Goal: Find specific page/section: Find specific page/section

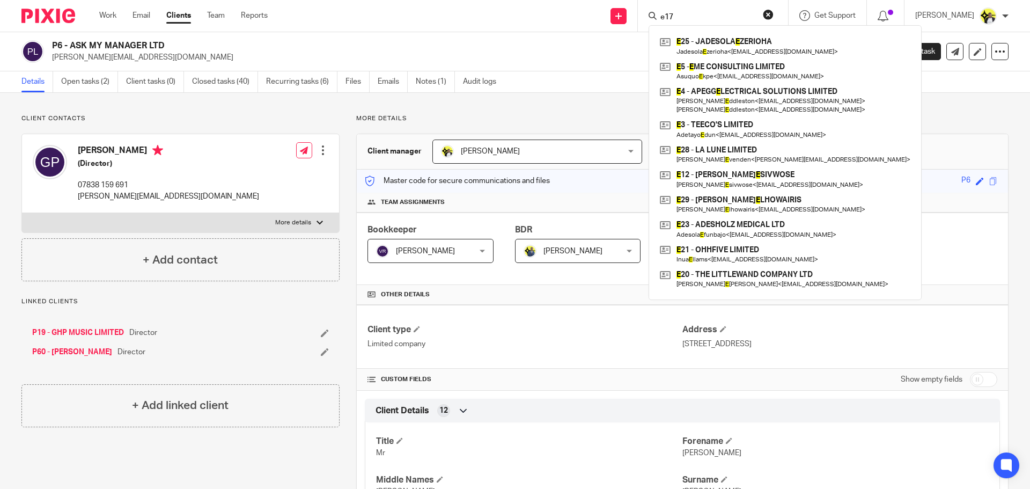
type input "e17"
click at [706, 65] on link at bounding box center [785, 71] width 256 height 25
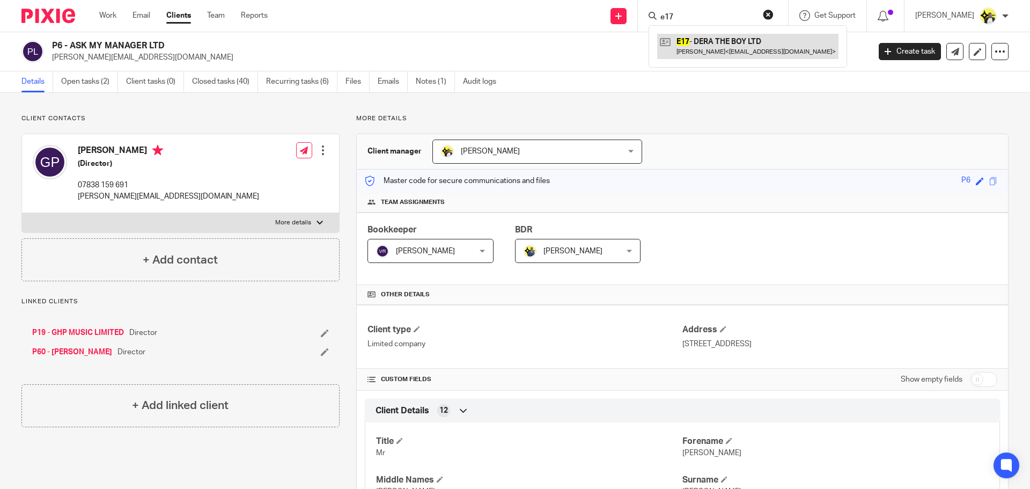
click at [709, 48] on link at bounding box center [747, 46] width 181 height 25
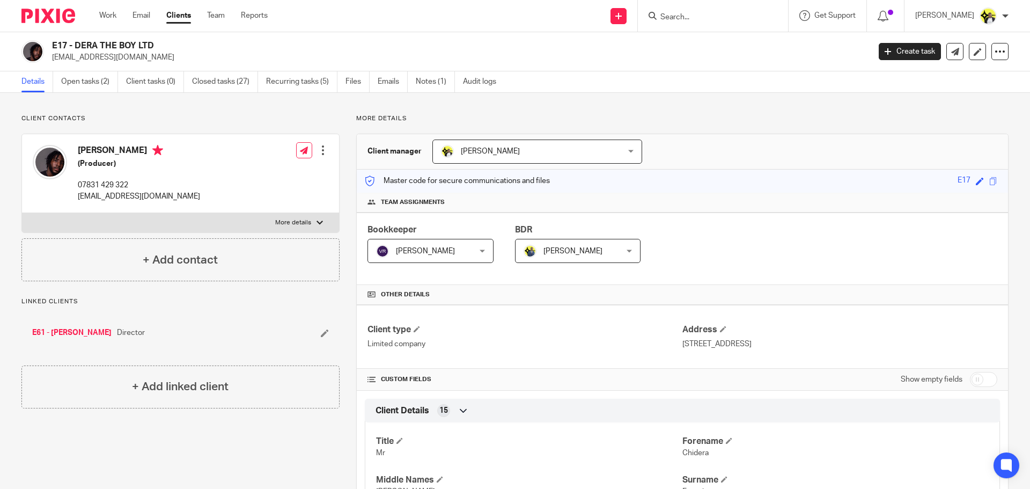
click at [670, 14] on input "Search" at bounding box center [707, 18] width 97 height 10
type input "m42"
